Goal: Task Accomplishment & Management: Manage account settings

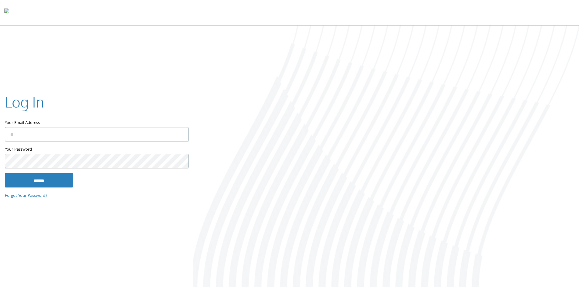
type input "**********"
click at [61, 183] on input "******" at bounding box center [39, 180] width 68 height 15
type input "**********"
click at [59, 179] on input "******" at bounding box center [39, 180] width 68 height 15
